Goal: Check status: Check status

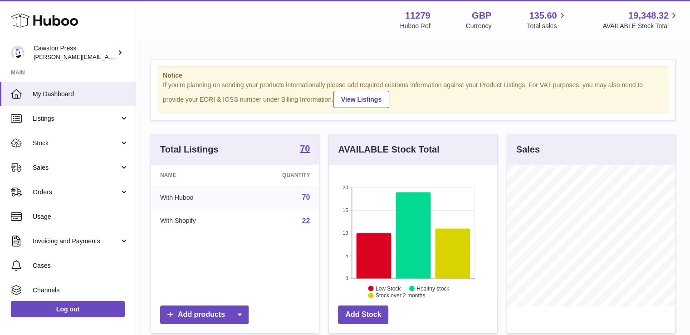
scroll to position [141, 168]
click at [85, 164] on span "Sales" at bounding box center [76, 167] width 87 height 9
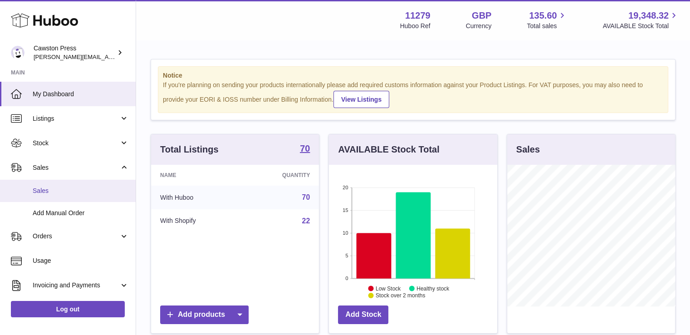
click at [85, 189] on span "Sales" at bounding box center [81, 190] width 96 height 9
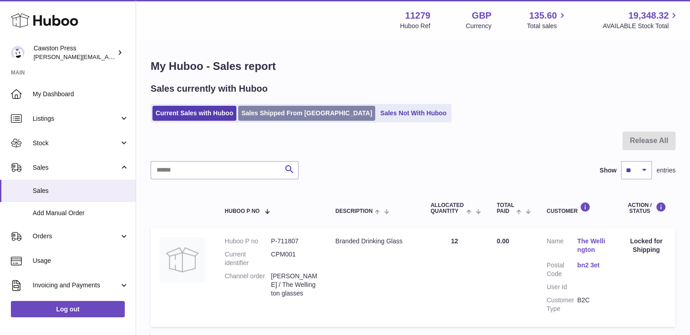
click at [290, 106] on link "Sales Shipped From [GEOGRAPHIC_DATA]" at bounding box center [306, 113] width 137 height 15
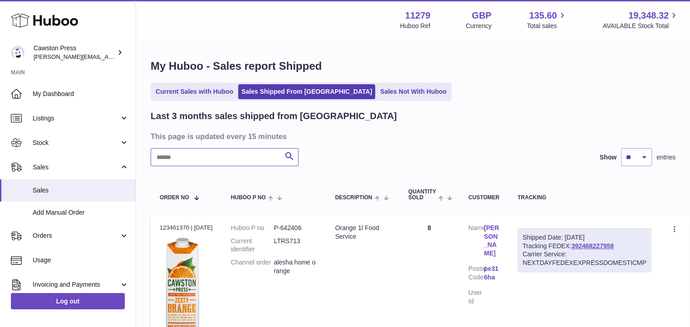
click at [259, 161] on input "text" at bounding box center [225, 157] width 148 height 18
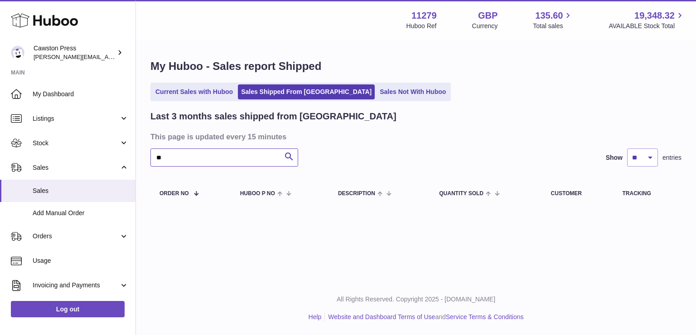
type input "*"
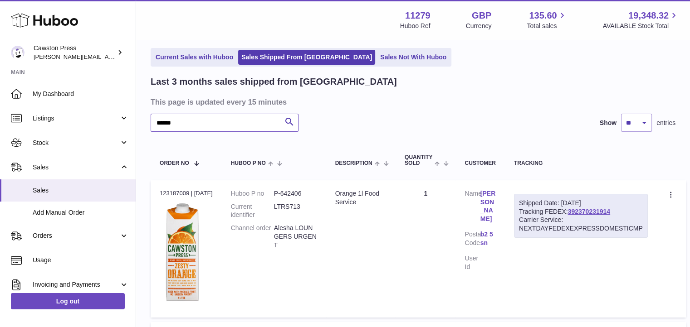
scroll to position [51, 0]
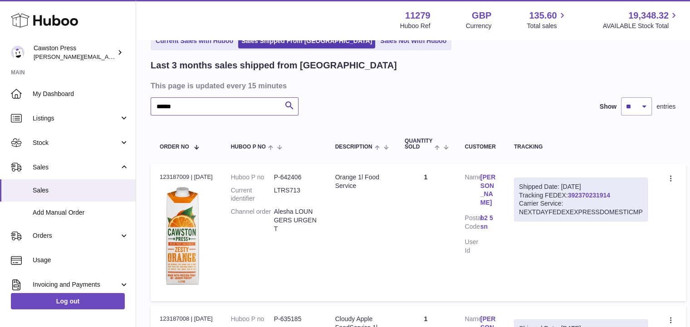
type input "******"
click at [587, 192] on link "392370231914" at bounding box center [589, 195] width 42 height 7
